Goal: Transaction & Acquisition: Purchase product/service

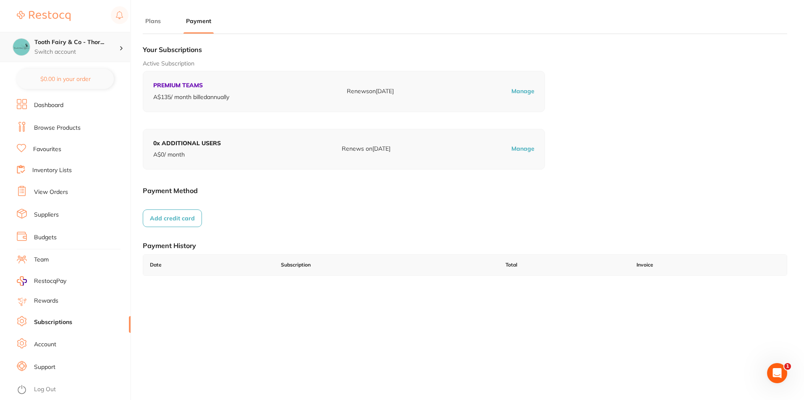
click at [108, 43] on h4 "Tooth Fairy & Co - Thor..." at bounding box center [76, 42] width 85 height 8
click at [125, 43] on div at bounding box center [124, 47] width 11 height 8
click at [123, 44] on div at bounding box center [124, 47] width 11 height 8
click at [68, 42] on h4 "Tooth Fairy & Co - Thor..." at bounding box center [76, 42] width 85 height 8
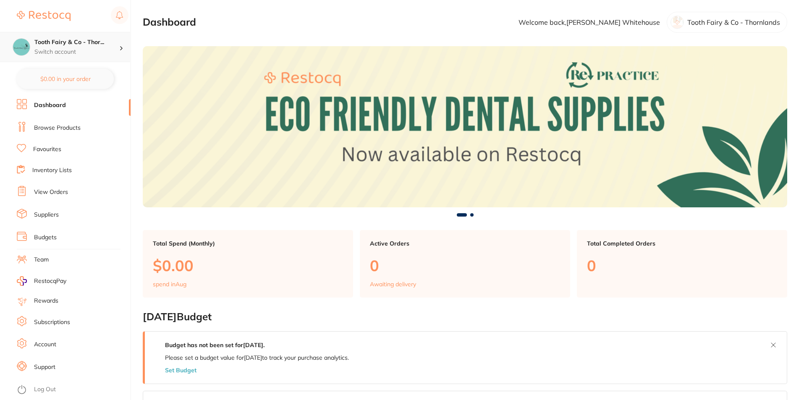
click at [97, 54] on p "Switch account" at bounding box center [76, 52] width 85 height 8
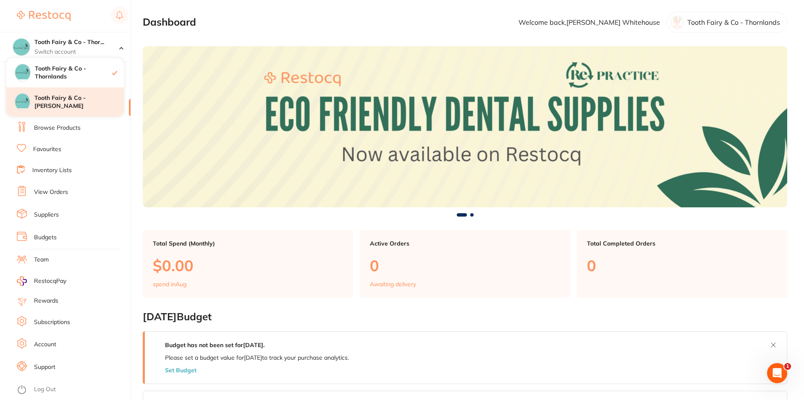
click at [90, 101] on h4 "Tooth Fairy & Co - [PERSON_NAME]" at bounding box center [78, 102] width 89 height 16
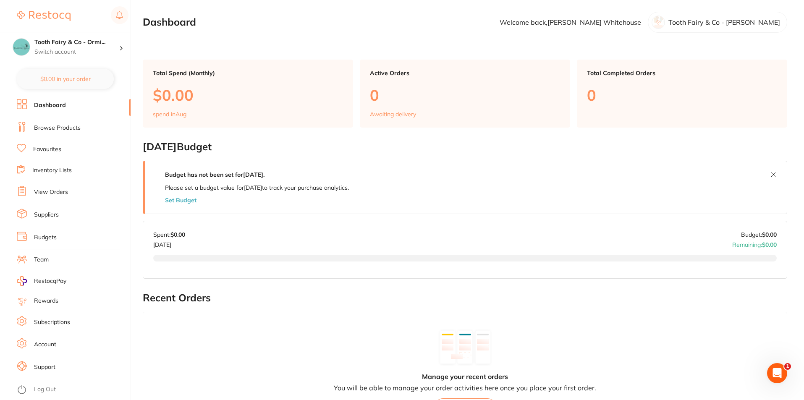
click at [47, 211] on link "Suppliers" at bounding box center [46, 215] width 25 height 8
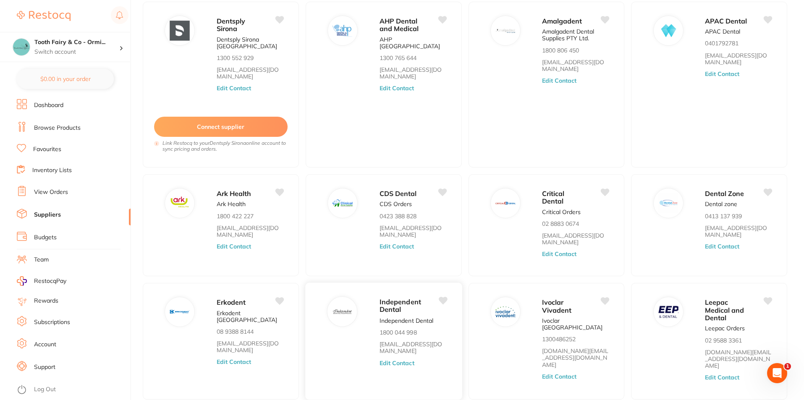
scroll to position [84, 0]
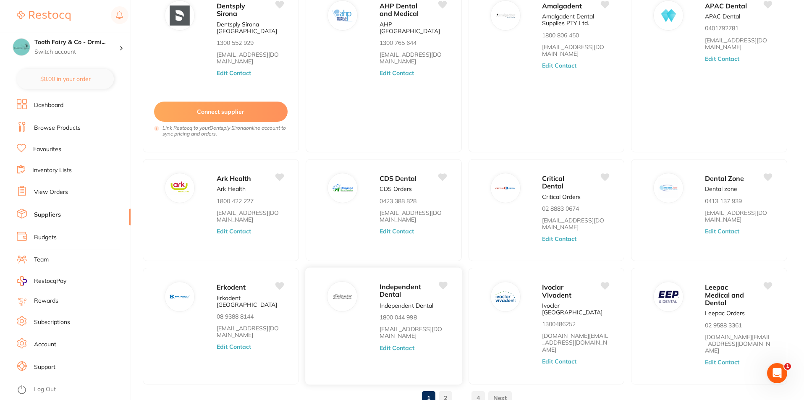
click at [397, 293] on span "Independent Dental" at bounding box center [401, 291] width 42 height 16
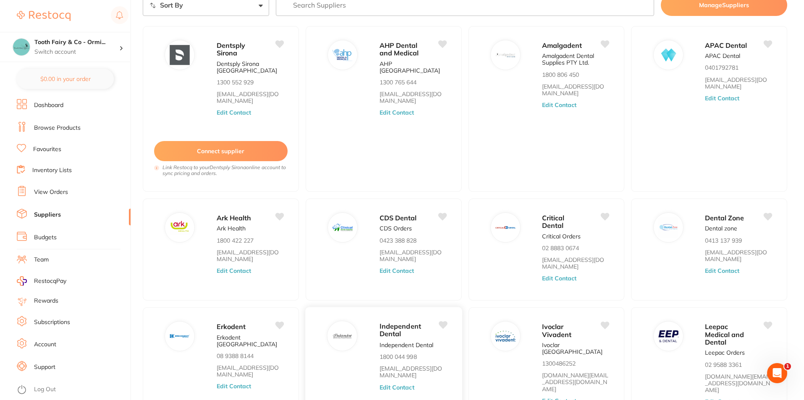
scroll to position [0, 0]
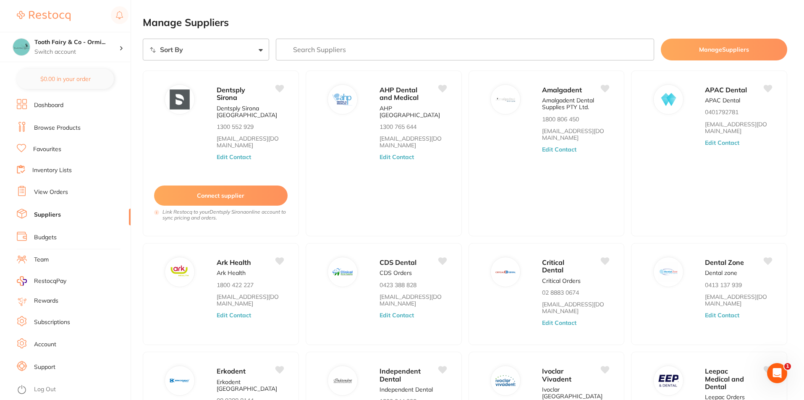
click at [362, 55] on input "search" at bounding box center [465, 50] width 379 height 22
click at [56, 129] on link "Browse Products" at bounding box center [57, 128] width 47 height 8
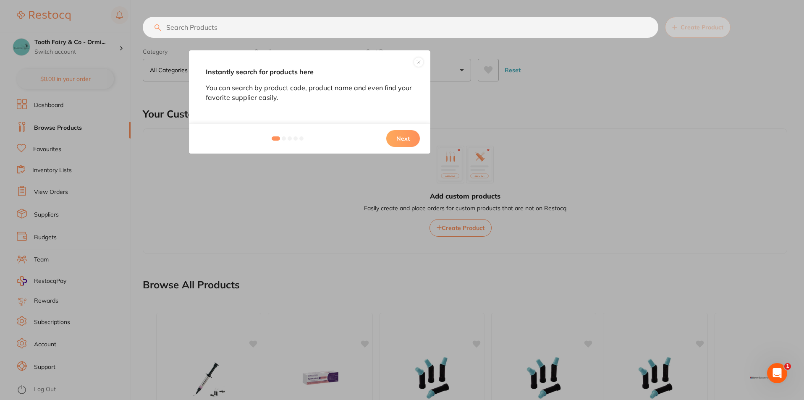
click at [400, 137] on button "Next" at bounding box center [403, 138] width 34 height 17
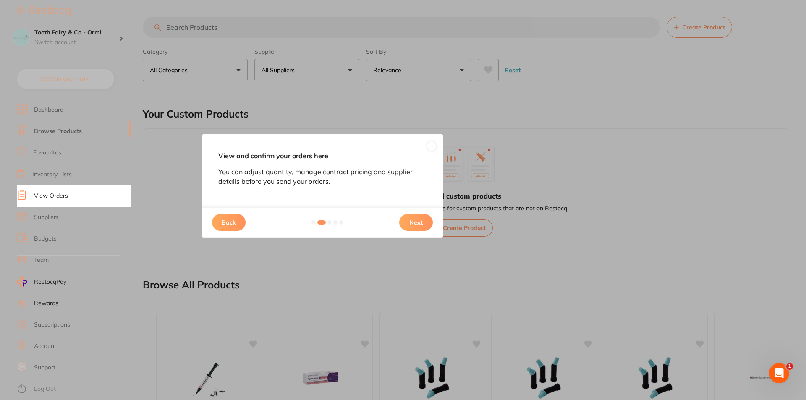
click at [411, 222] on button "Next" at bounding box center [416, 222] width 34 height 17
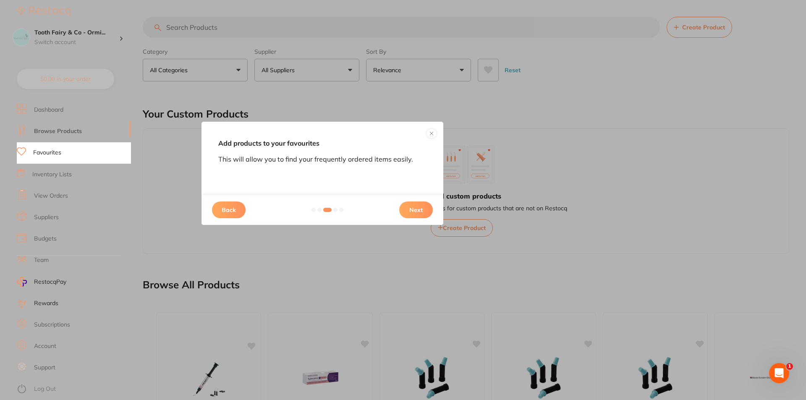
click at [411, 210] on button "Next" at bounding box center [416, 210] width 34 height 17
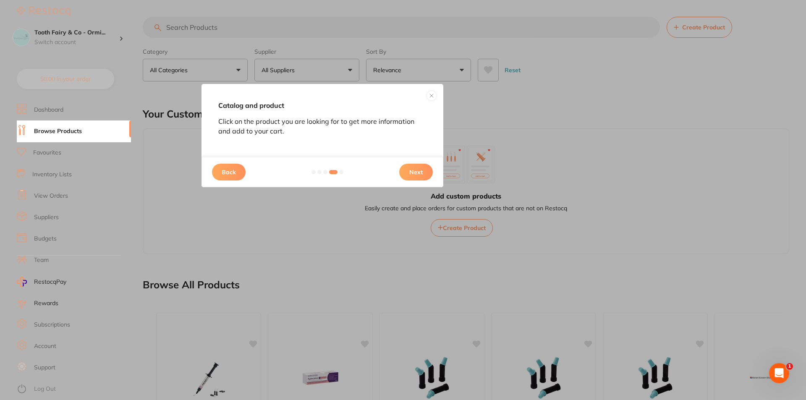
click at [411, 168] on button "Next" at bounding box center [416, 172] width 34 height 17
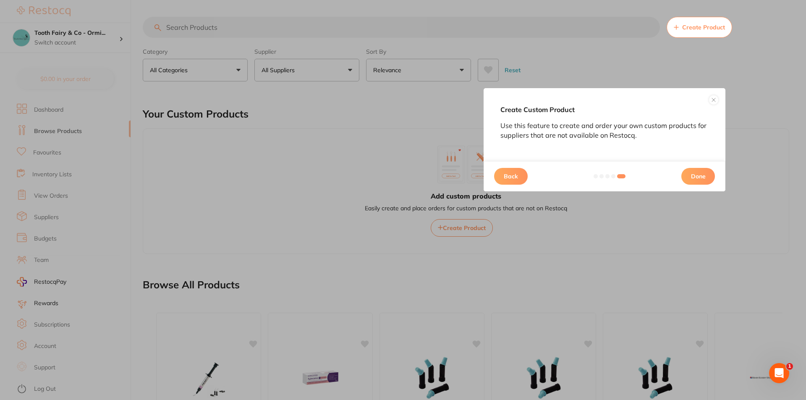
click at [694, 173] on button "Done" at bounding box center [698, 176] width 34 height 17
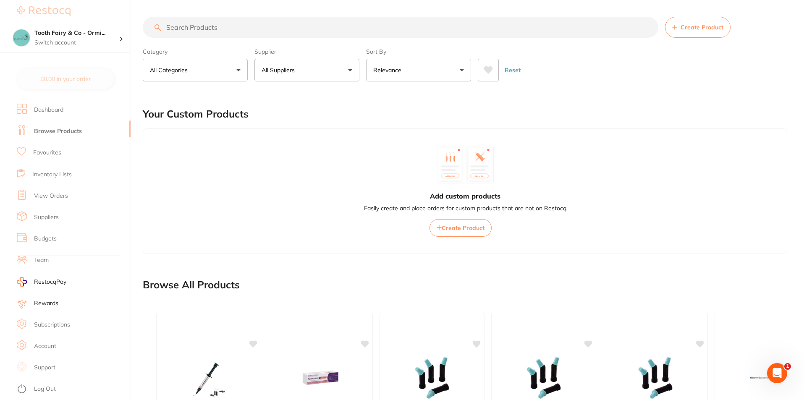
click at [228, 31] on input "search" at bounding box center [401, 27] width 516 height 21
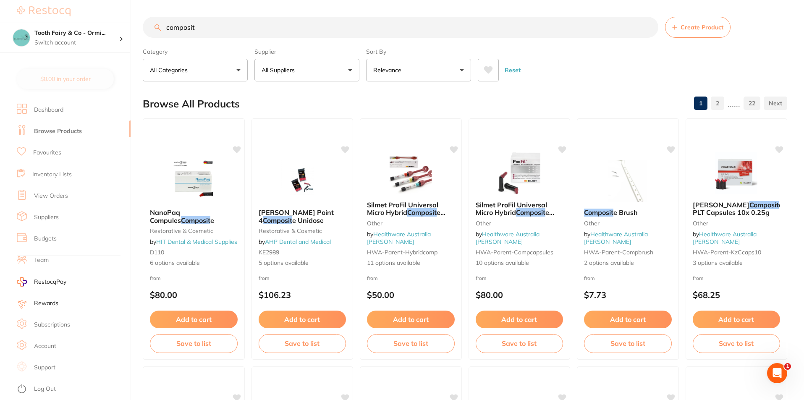
type input "composit"
click at [351, 71] on button "All Suppliers" at bounding box center [306, 70] width 105 height 23
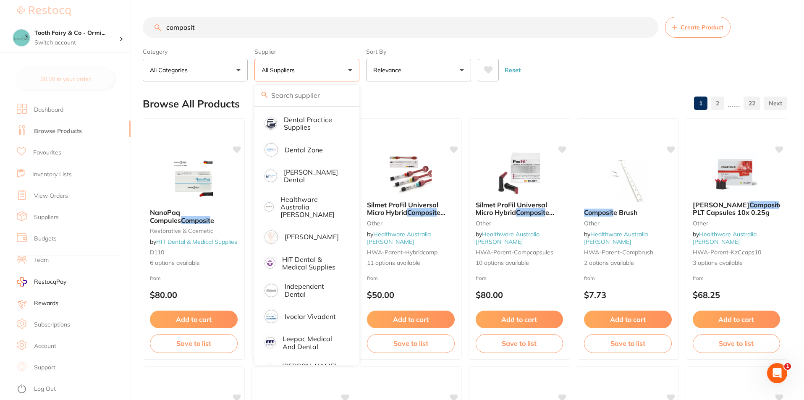
scroll to position [210, 0]
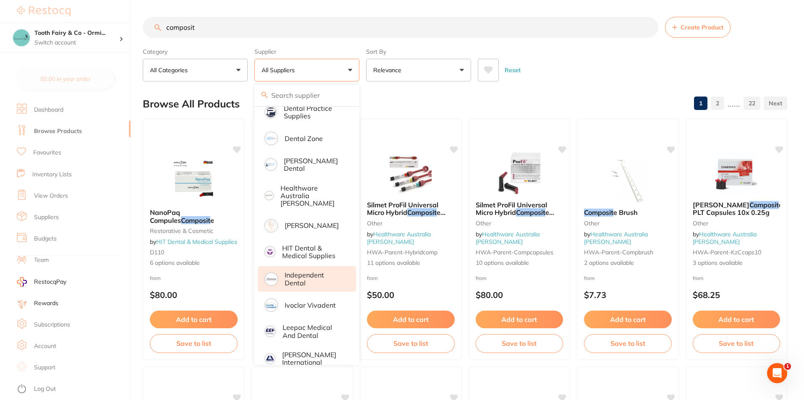
click at [311, 271] on p "Independent Dental" at bounding box center [315, 279] width 60 height 16
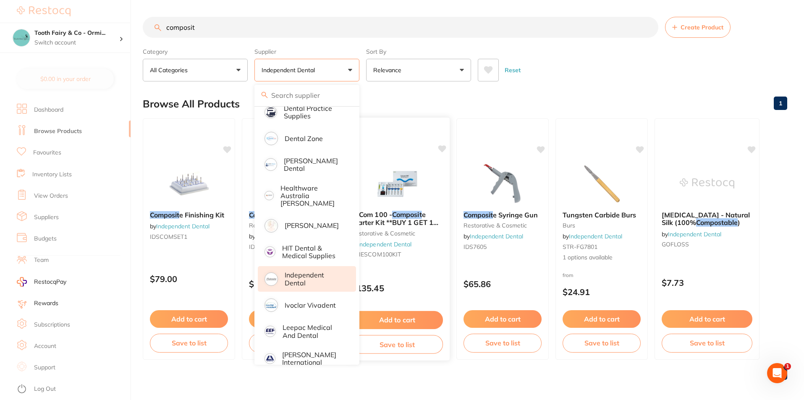
scroll to position [0, 0]
click at [541, 86] on main "composit Create Product Category All Categories All Categories burs restorative…" at bounding box center [473, 201] width 661 height 403
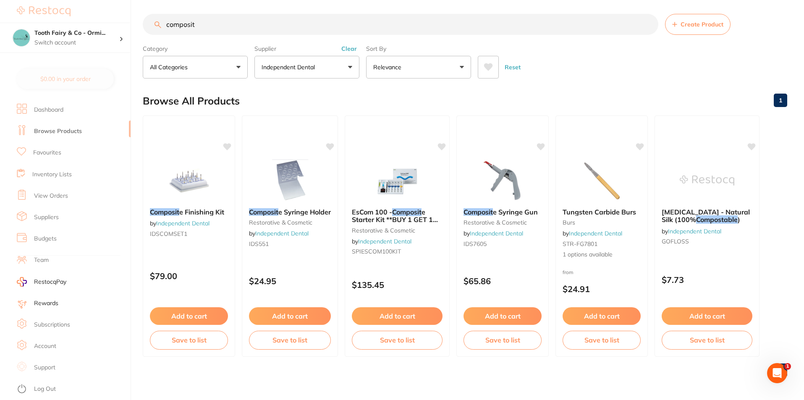
scroll to position [3, 0]
click at [238, 68] on button "All Categories" at bounding box center [195, 66] width 105 height 23
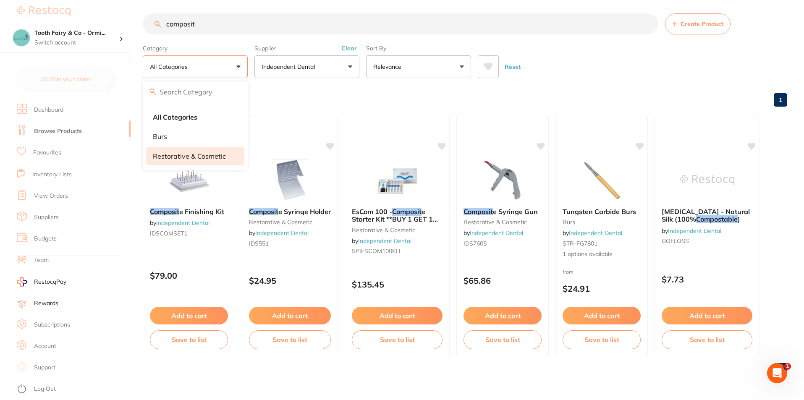
click at [204, 157] on p "restorative & cosmetic" at bounding box center [189, 156] width 73 height 8
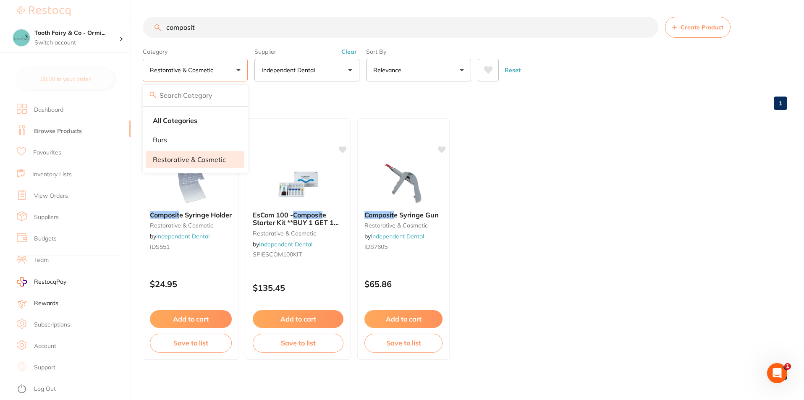
scroll to position [0, 0]
click at [238, 65] on button "restorative & cosmetic" at bounding box center [195, 70] width 105 height 23
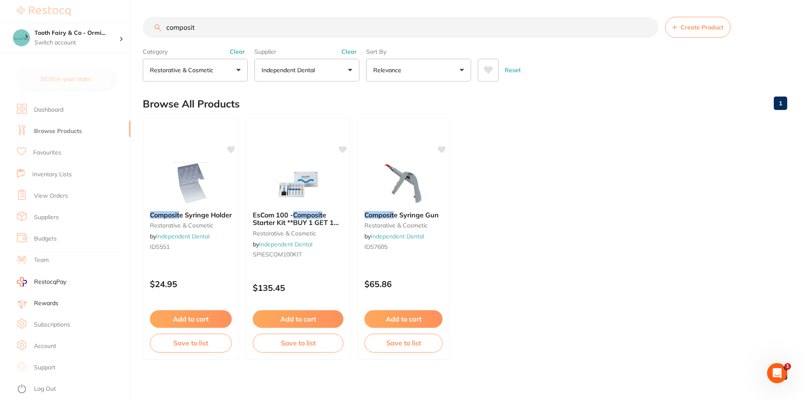
click at [234, 70] on button "restorative & cosmetic" at bounding box center [195, 70] width 105 height 23
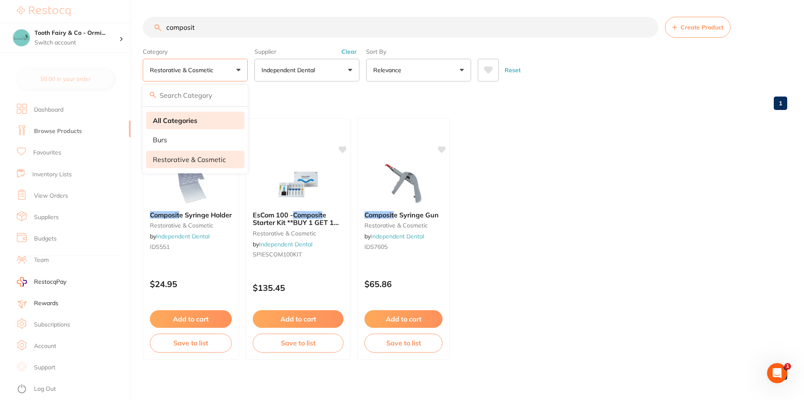
click at [172, 120] on strong "All Categories" at bounding box center [175, 121] width 44 height 8
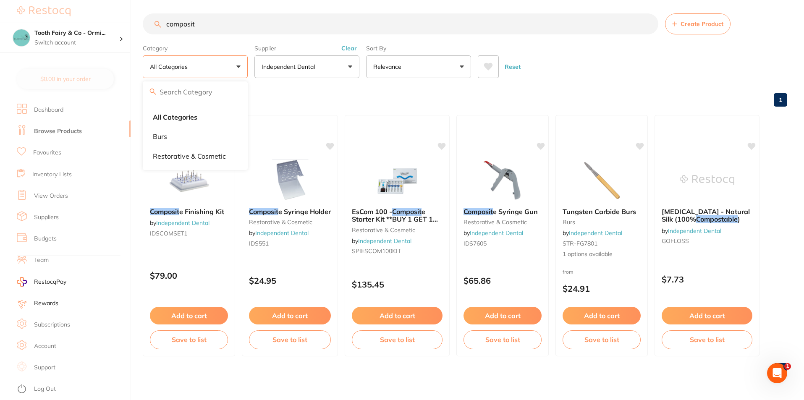
click at [244, 26] on input "composit" at bounding box center [401, 23] width 516 height 21
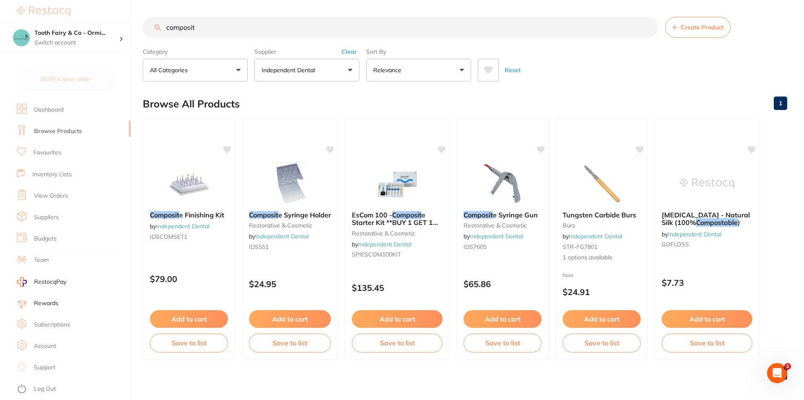
click at [353, 71] on button "Independent Dental" at bounding box center [306, 70] width 105 height 23
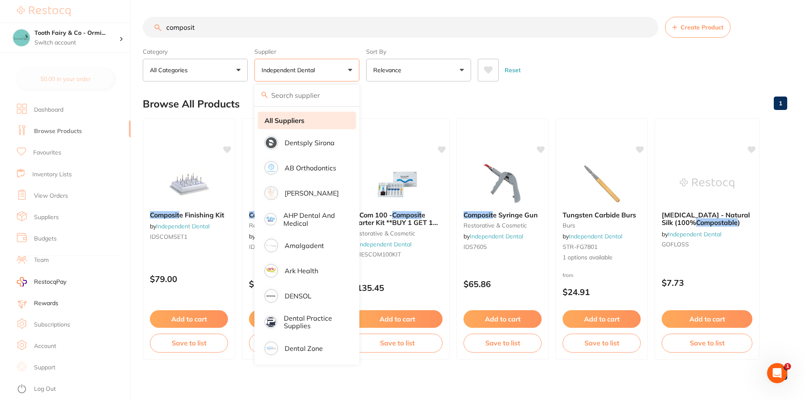
click at [288, 122] on strong "All Suppliers" at bounding box center [284, 121] width 40 height 8
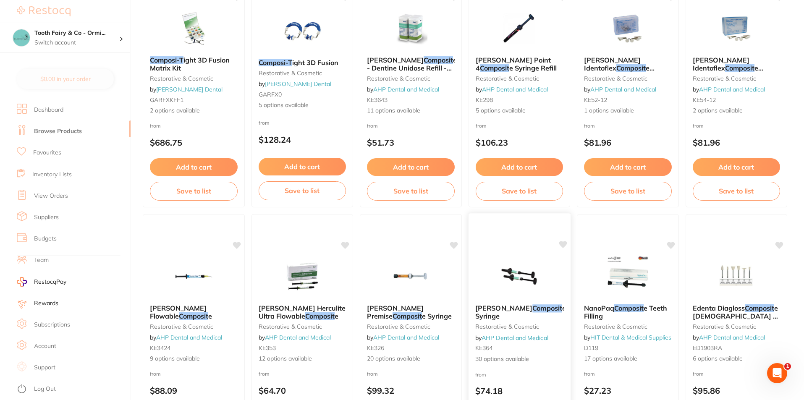
scroll to position [1988, 0]
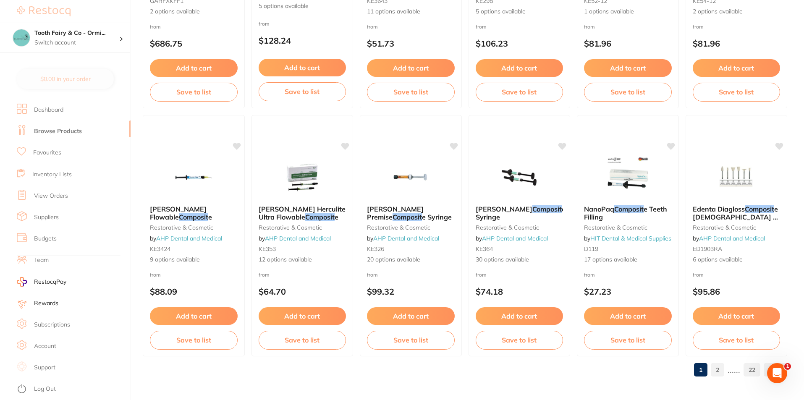
click at [717, 366] on link "2" at bounding box center [717, 369] width 13 height 17
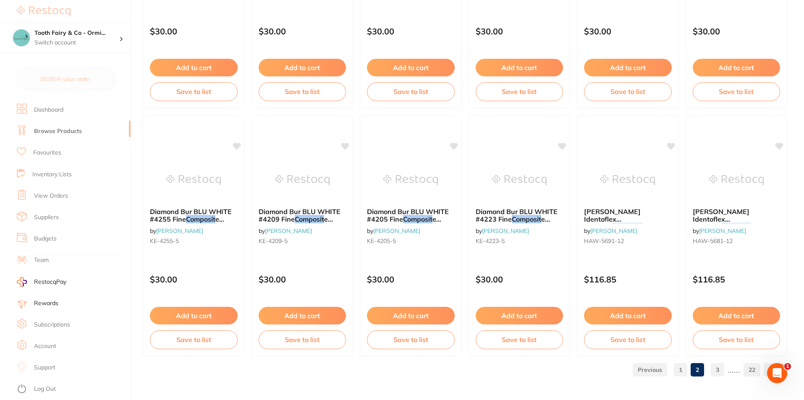
click at [716, 367] on link "3" at bounding box center [717, 369] width 13 height 17
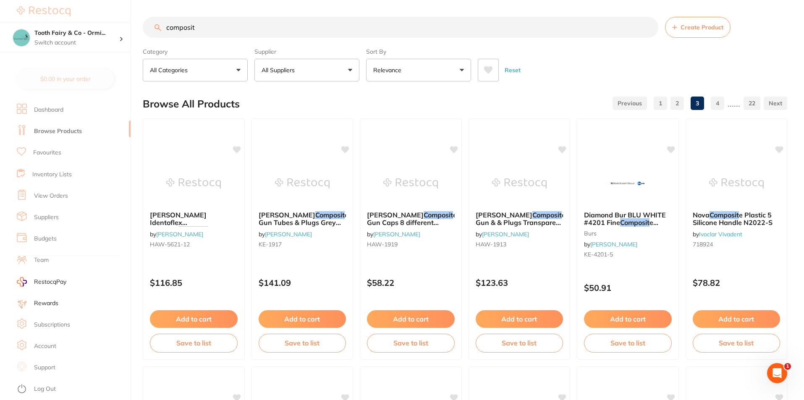
scroll to position [0, 0]
drag, startPoint x: 216, startPoint y: 35, endPoint x: 137, endPoint y: 31, distance: 79.5
click at [137, 31] on div "$0.00 Tooth Fairy & Co - Ormi... Switch account Tooth Fairy & Co - Thornlands T…" at bounding box center [402, 200] width 804 height 400
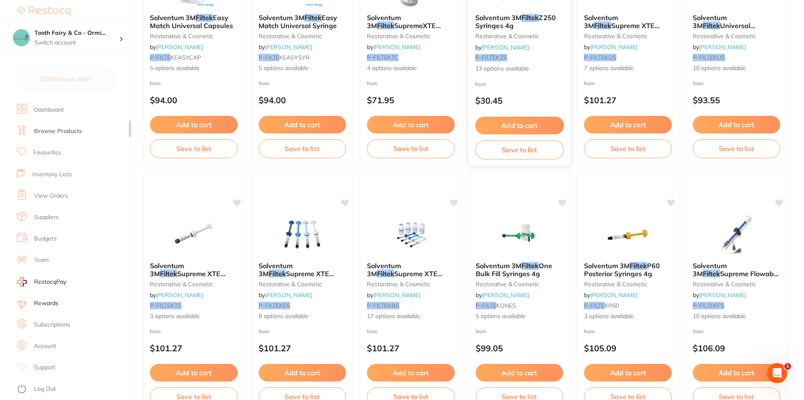
scroll to position [210, 0]
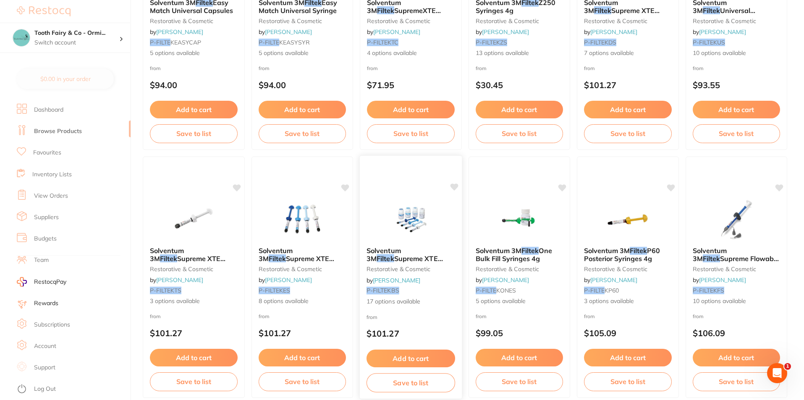
type input "filtek"
click at [396, 222] on img at bounding box center [410, 219] width 55 height 42
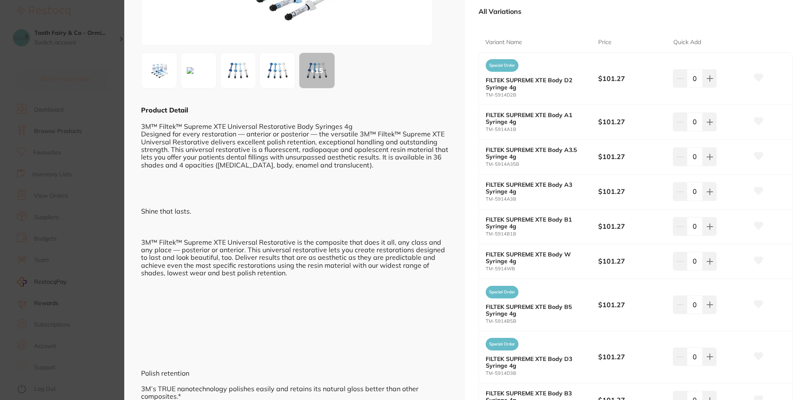
scroll to position [168, 0]
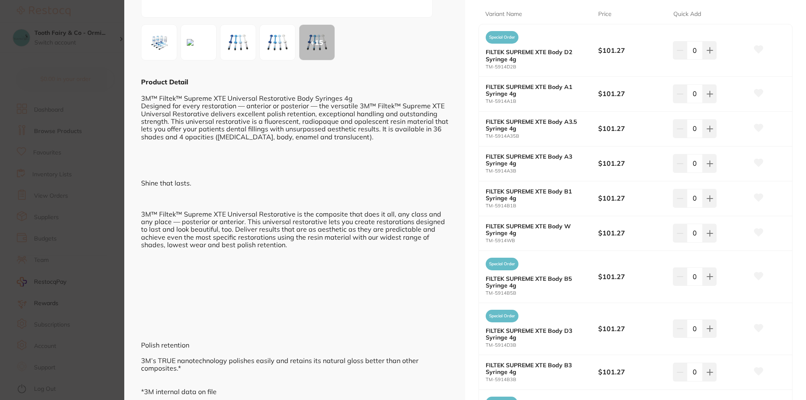
click at [161, 43] on img at bounding box center [159, 42] width 30 height 30
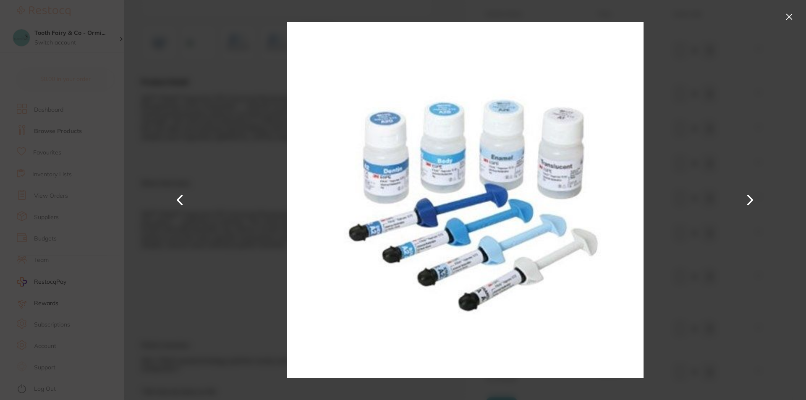
click at [793, 16] on button at bounding box center [789, 16] width 13 height 13
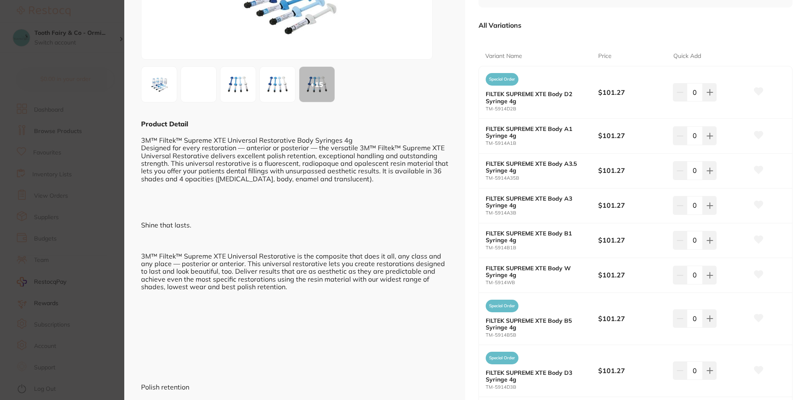
scroll to position [0, 0]
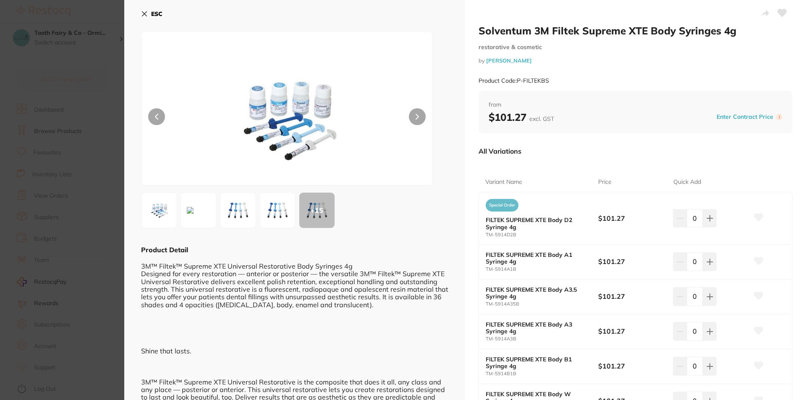
click at [144, 13] on icon at bounding box center [144, 14] width 5 height 5
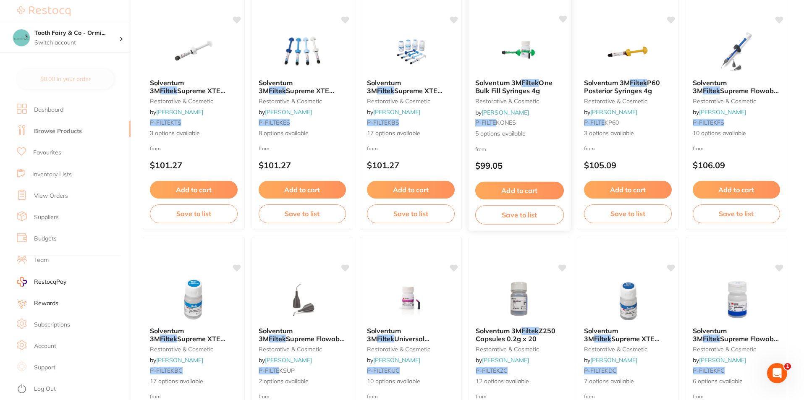
scroll to position [504, 0]
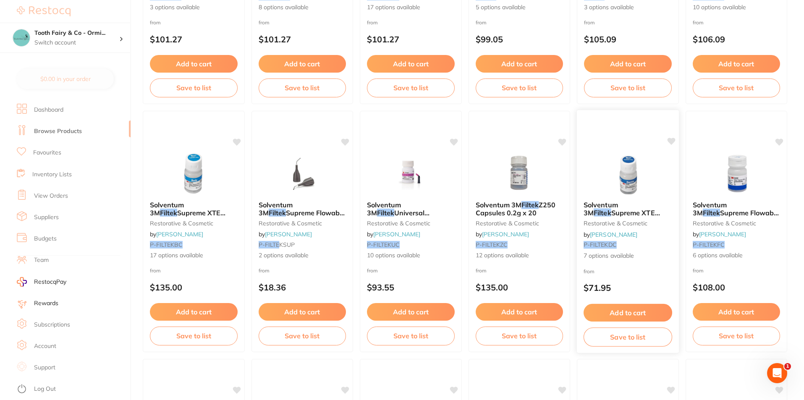
click at [625, 188] on img at bounding box center [627, 173] width 55 height 42
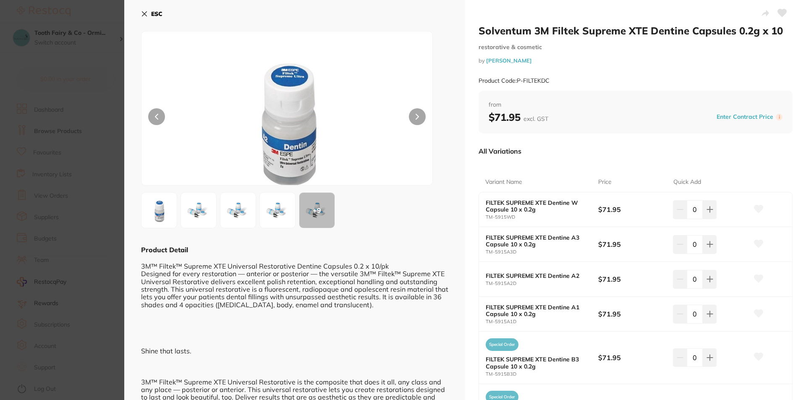
click at [145, 12] on icon at bounding box center [144, 13] width 7 height 7
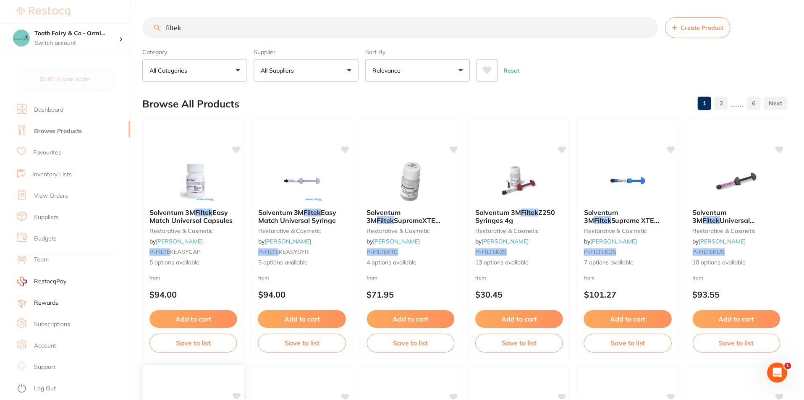
scroll to position [504, 0]
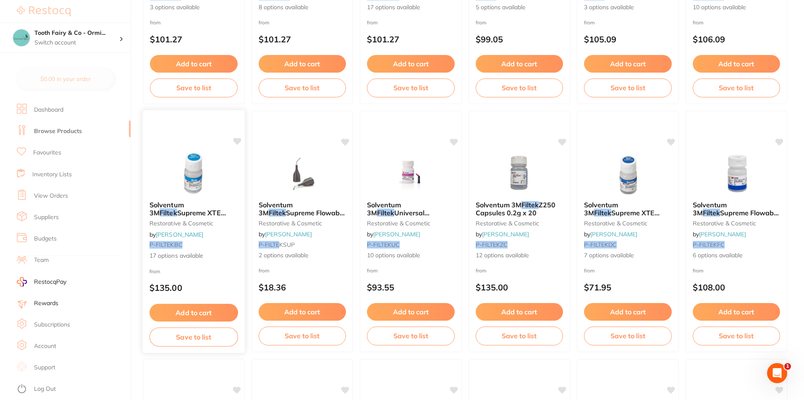
click at [201, 174] on img at bounding box center [193, 173] width 55 height 42
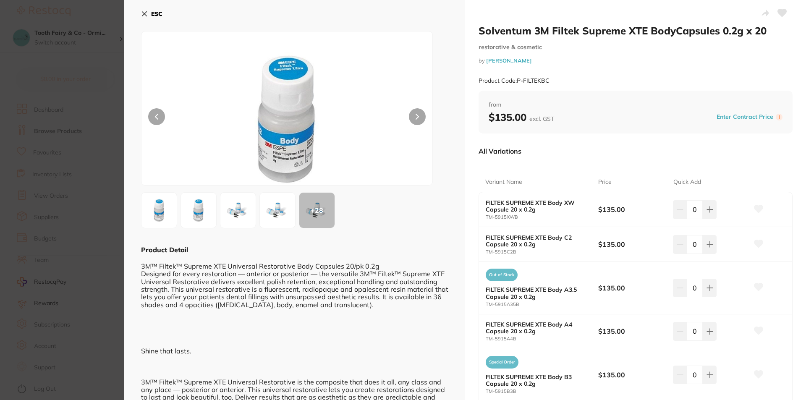
click at [142, 13] on icon at bounding box center [144, 13] width 7 height 7
